Goal: Check status: Check status

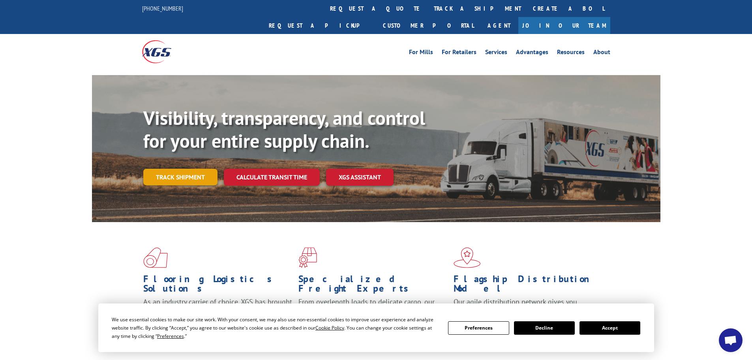
click at [194, 169] on link "Track shipment" at bounding box center [180, 177] width 74 height 17
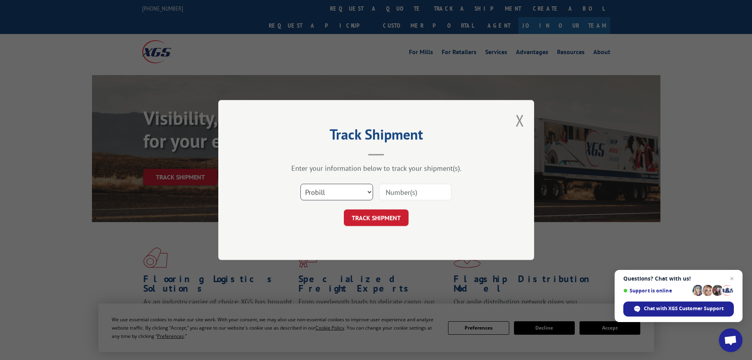
click at [308, 198] on select "Select category... Probill BOL PO" at bounding box center [337, 192] width 73 height 17
select select "bol"
click at [301, 184] on select "Select category... Probill BOL PO" at bounding box center [337, 192] width 73 height 17
click at [435, 194] on input at bounding box center [415, 192] width 73 height 17
type input "6873869"
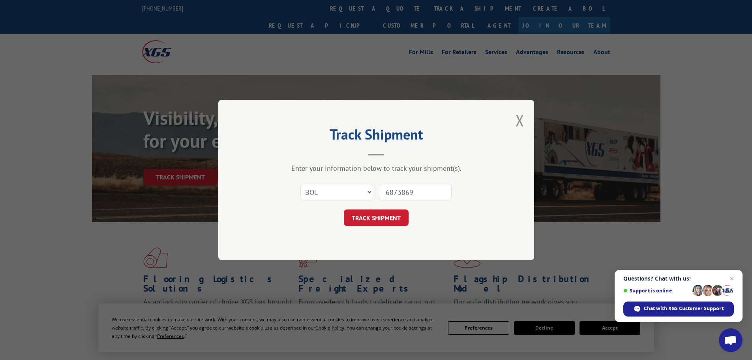
click button "TRACK SHIPMENT" at bounding box center [376, 217] width 65 height 17
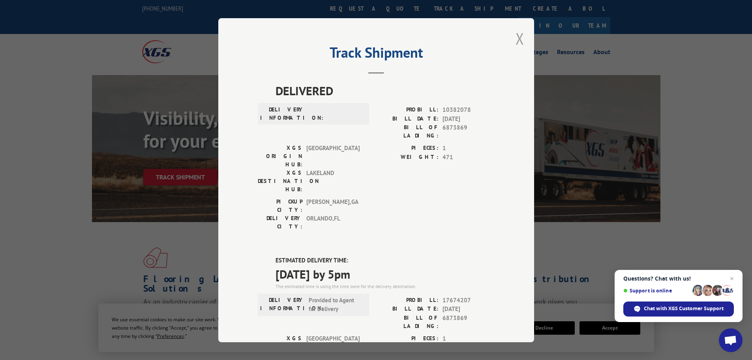
click at [519, 41] on button "Close modal" at bounding box center [520, 38] width 9 height 21
